Goal: Navigation & Orientation: Find specific page/section

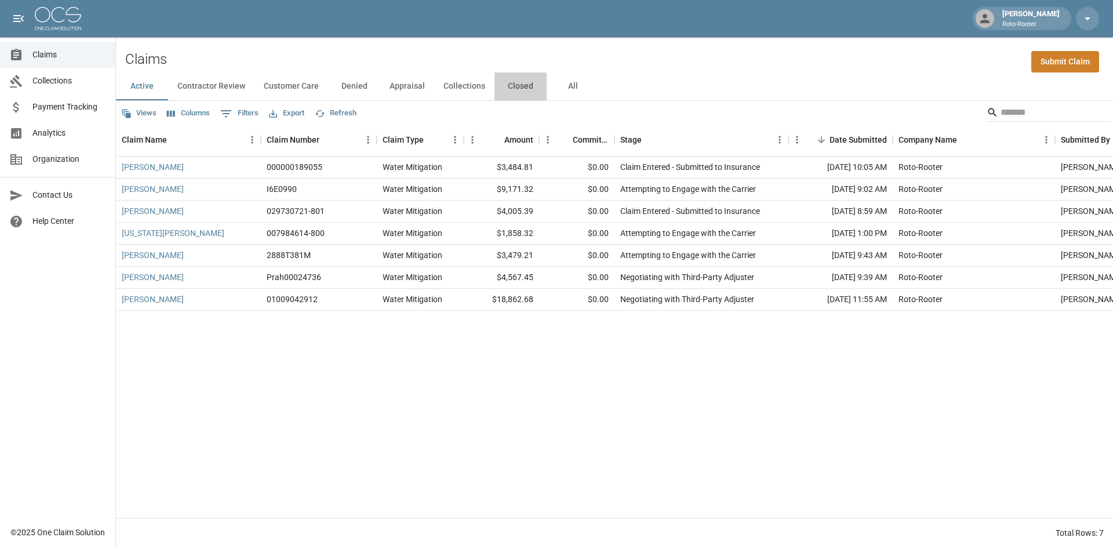
click at [515, 89] on button "Closed" at bounding box center [520, 86] width 52 height 28
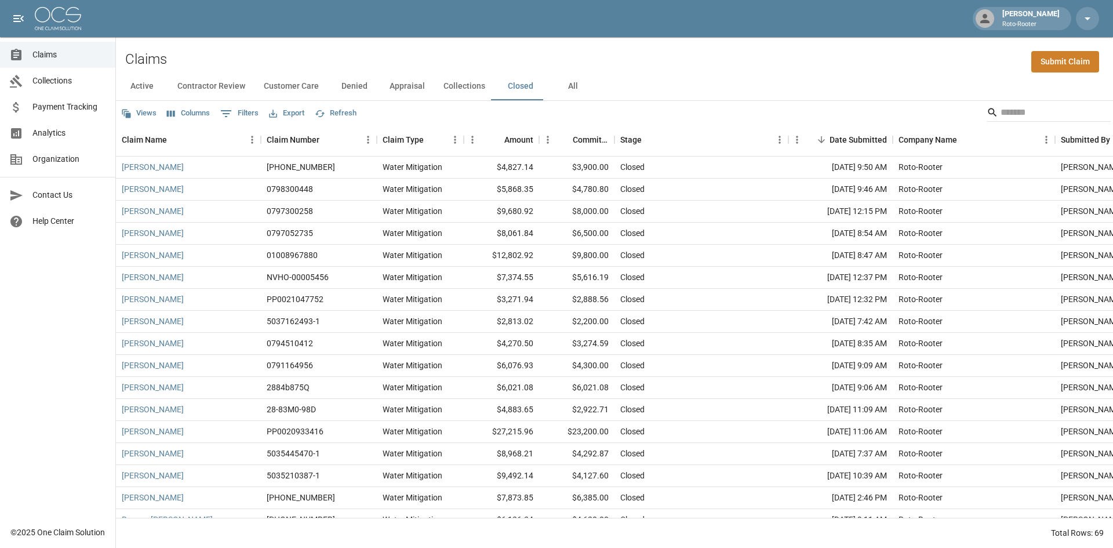
click at [399, 86] on button "Appraisal" at bounding box center [407, 86] width 54 height 28
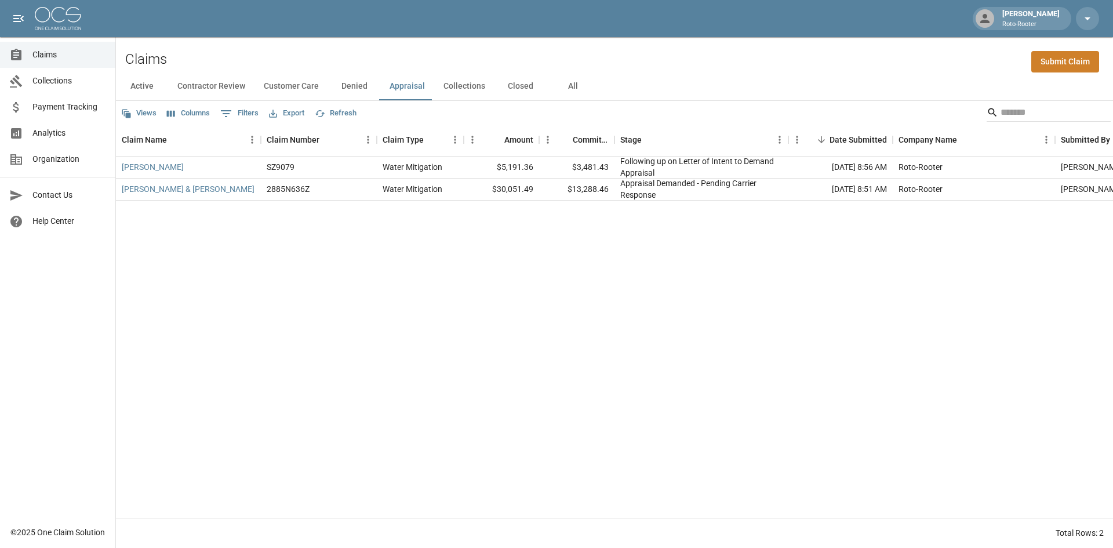
click at [286, 87] on button "Customer Care" at bounding box center [291, 86] width 74 height 28
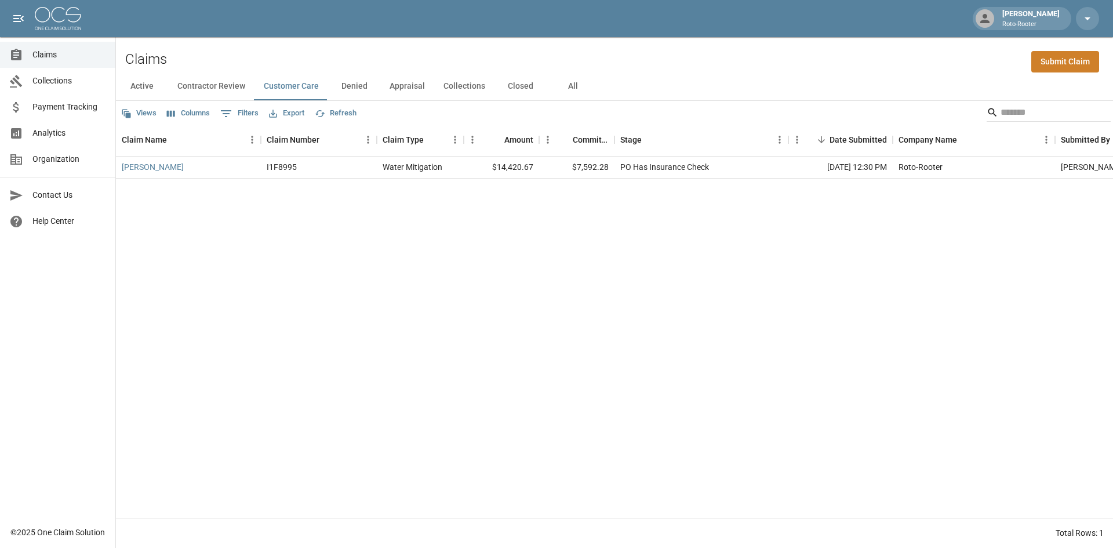
click at [141, 88] on button "Active" at bounding box center [142, 86] width 52 height 28
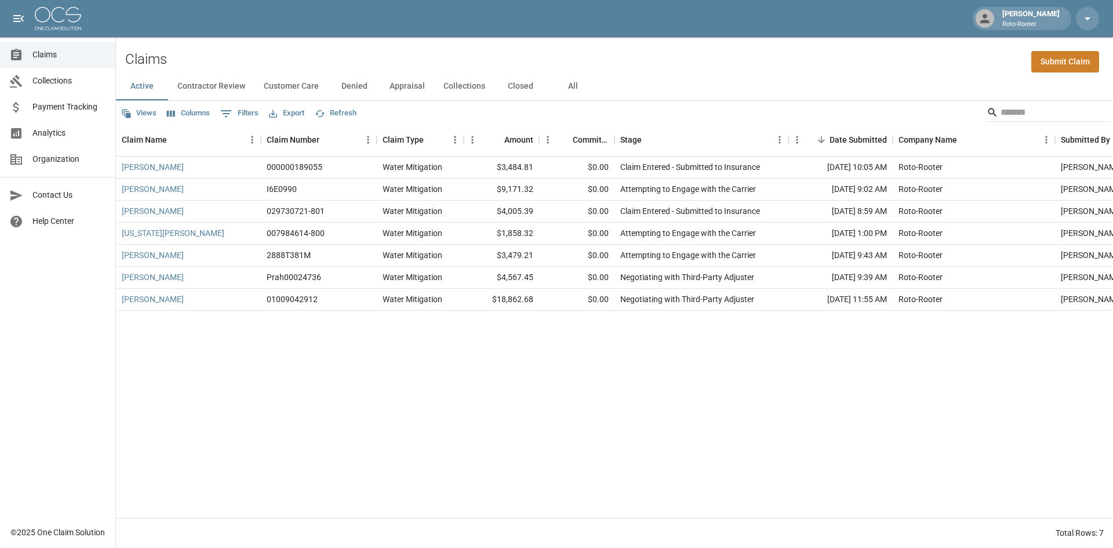
click at [518, 88] on button "Closed" at bounding box center [520, 86] width 52 height 28
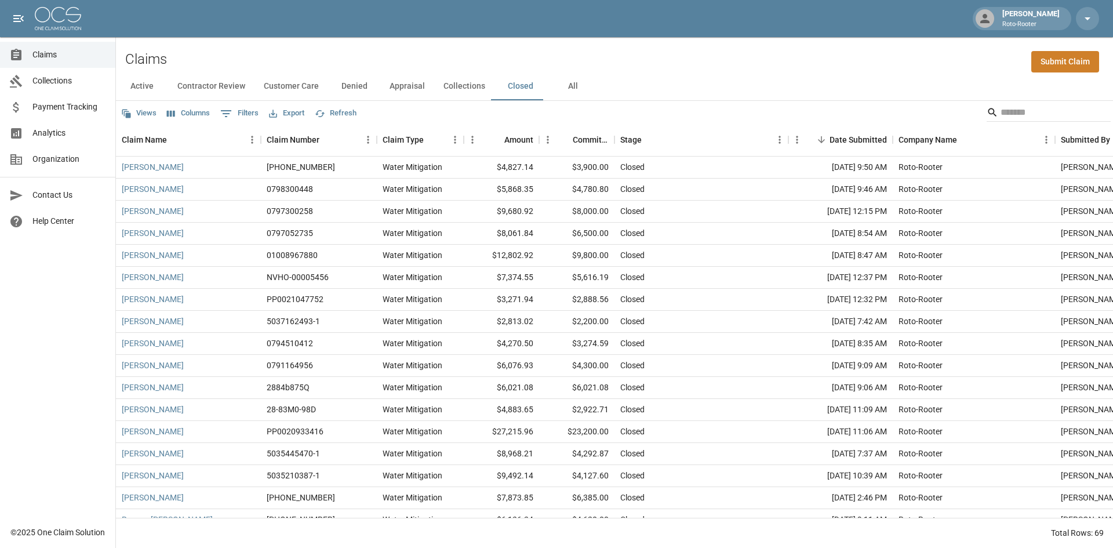
click at [449, 88] on button "Collections" at bounding box center [464, 86] width 60 height 28
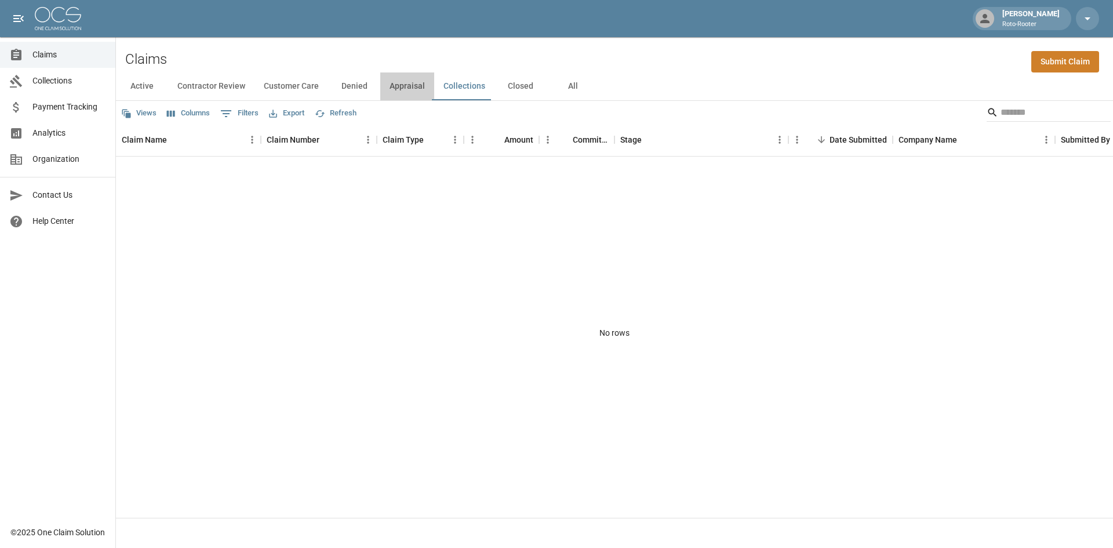
click at [412, 88] on button "Appraisal" at bounding box center [407, 86] width 54 height 28
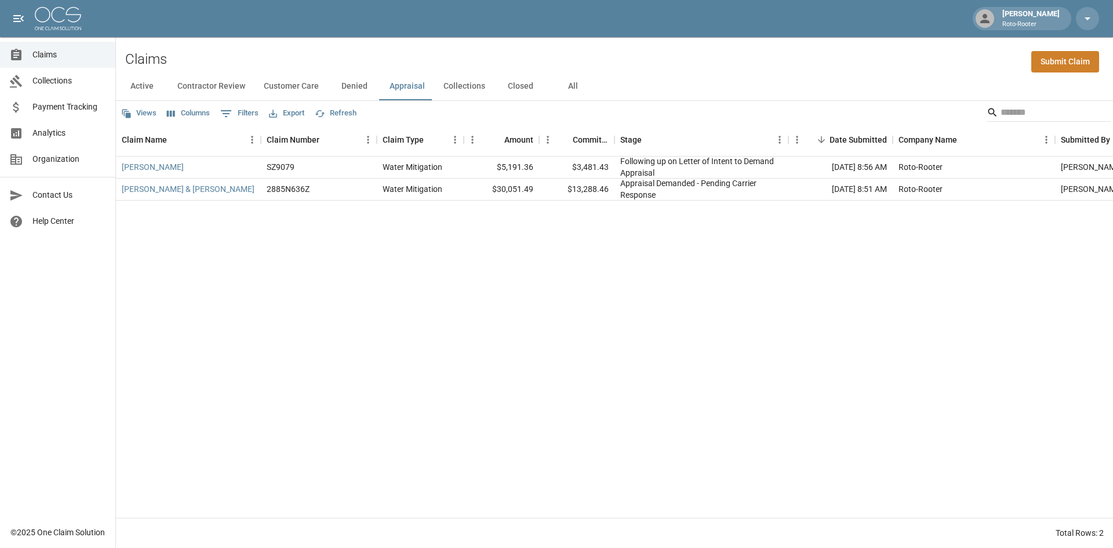
click at [363, 89] on button "Denied" at bounding box center [354, 86] width 52 height 28
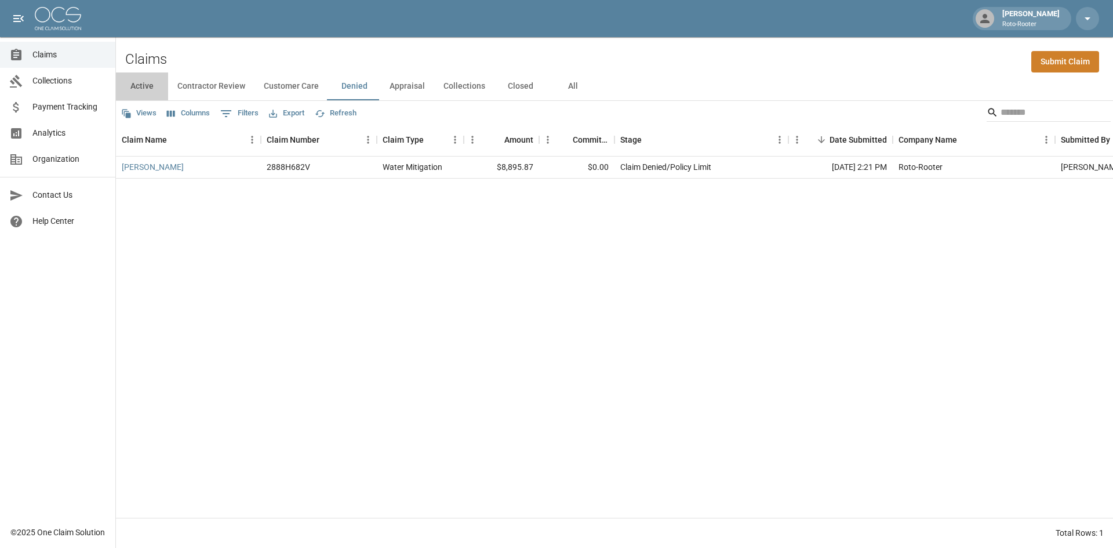
click at [144, 84] on button "Active" at bounding box center [142, 86] width 52 height 28
